Goal: Task Accomplishment & Management: Use online tool/utility

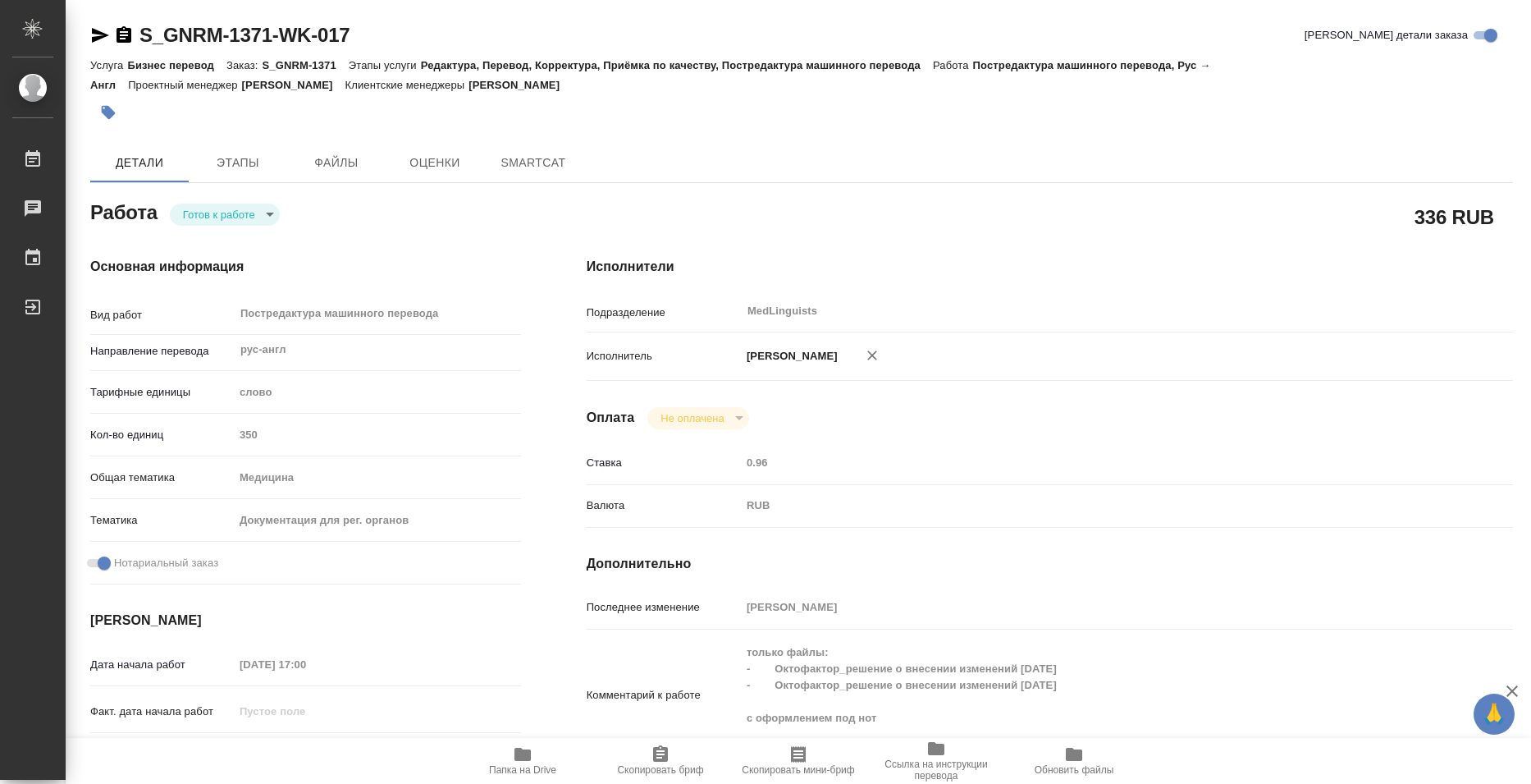
type textarea "x"
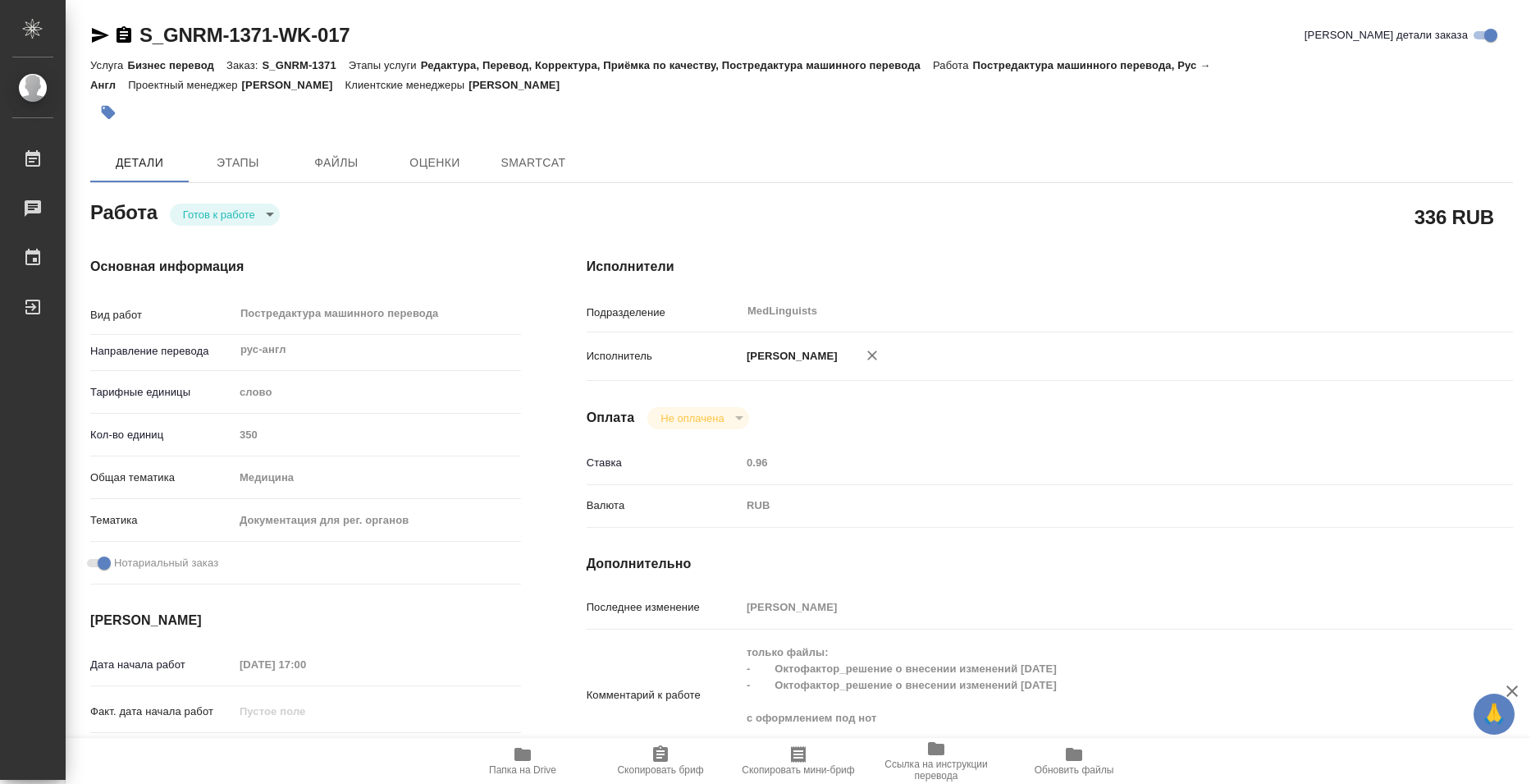
type textarea "x"
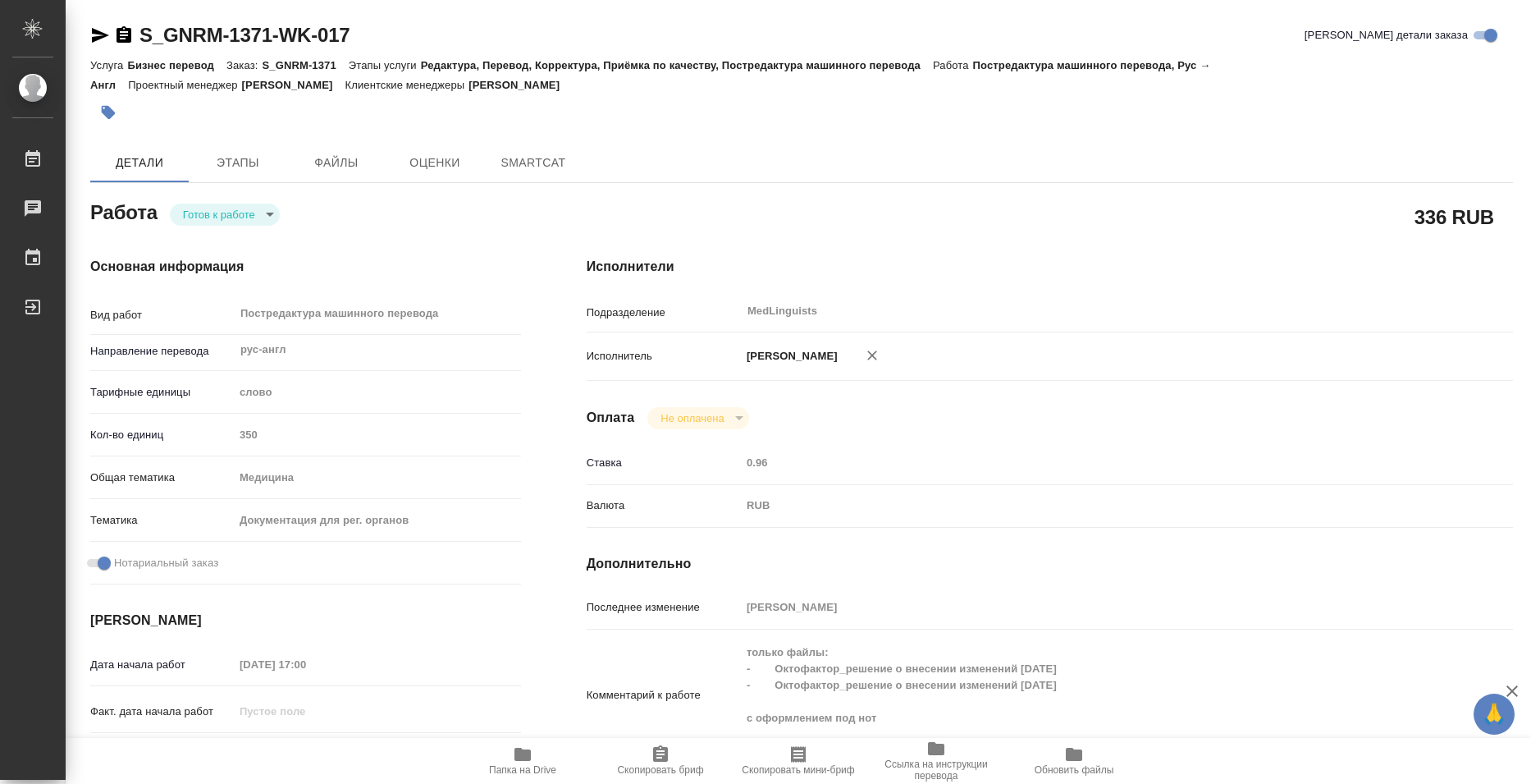
type textarea "x"
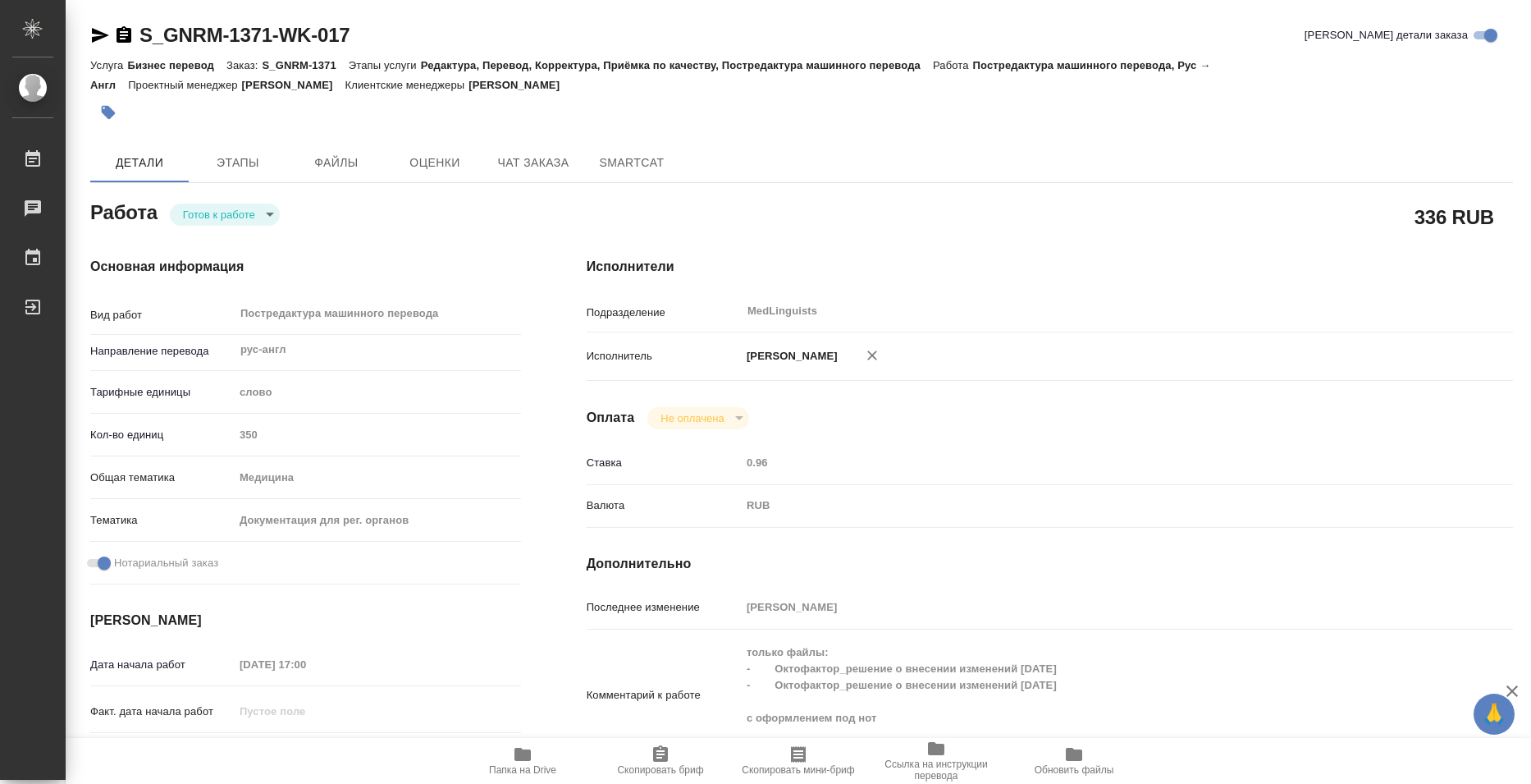
type textarea "x"
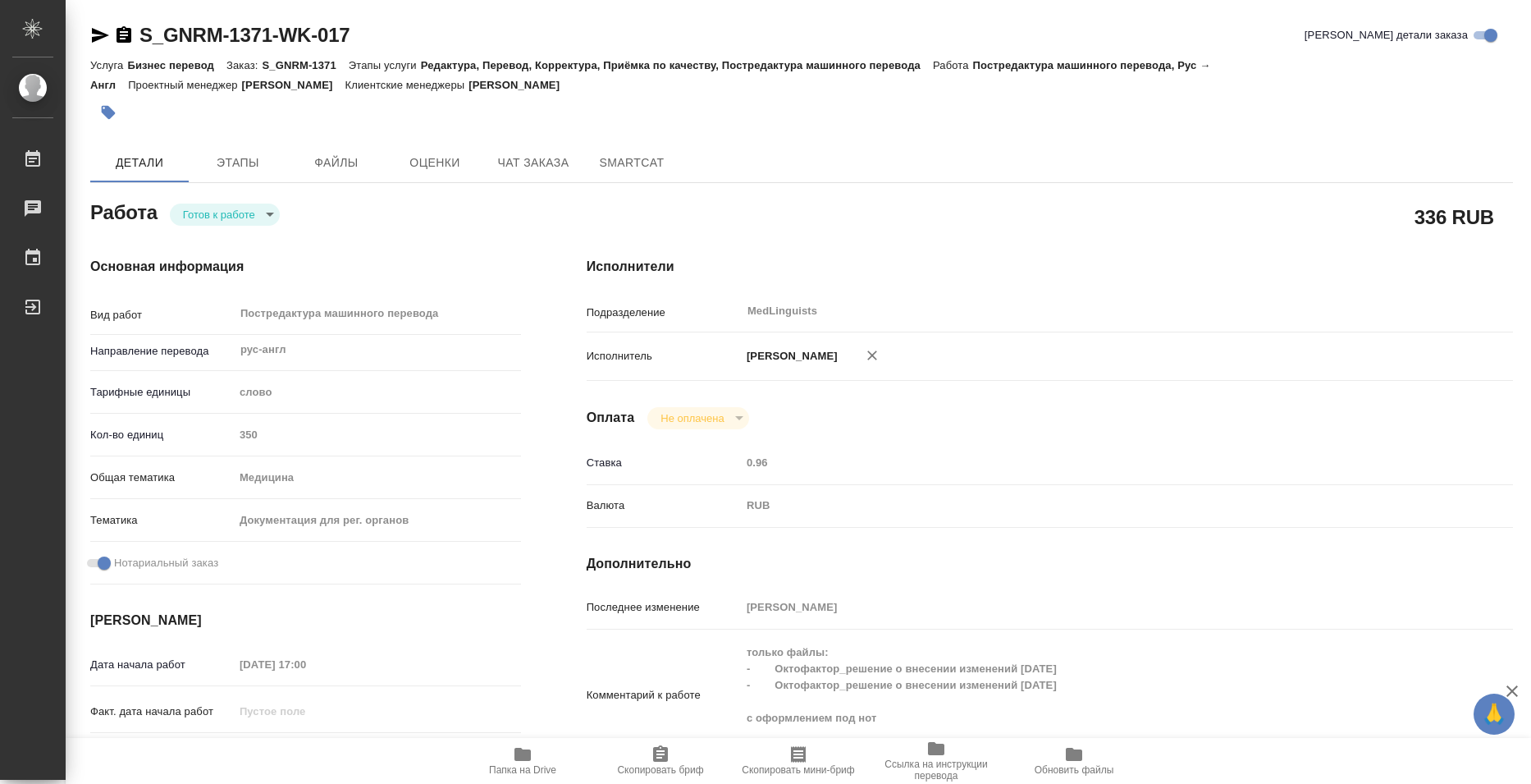
type textarea "x"
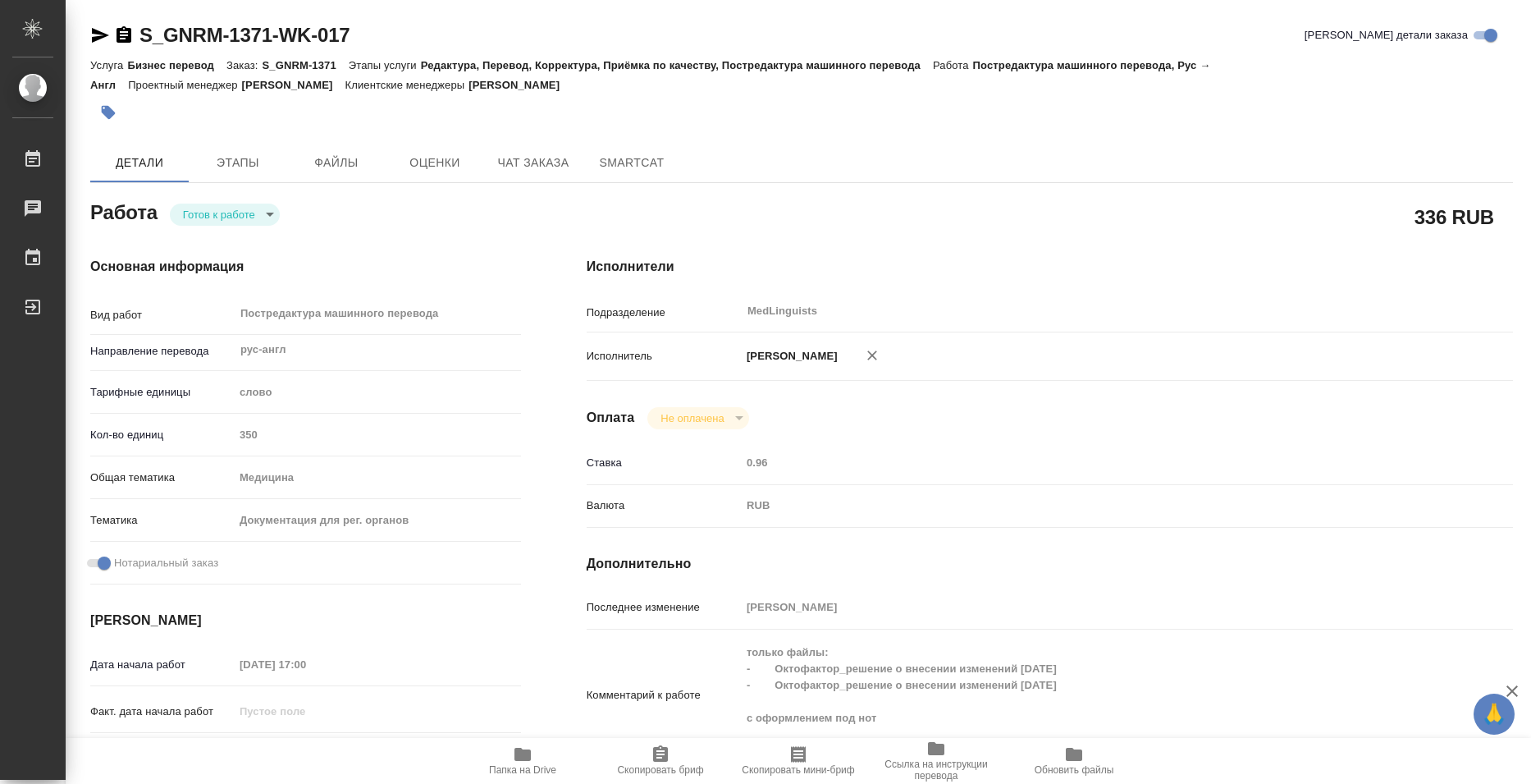
click at [513, 766] on span "Папка на Drive" at bounding box center [522, 770] width 67 height 12
